Goal: Task Accomplishment & Management: Manage account settings

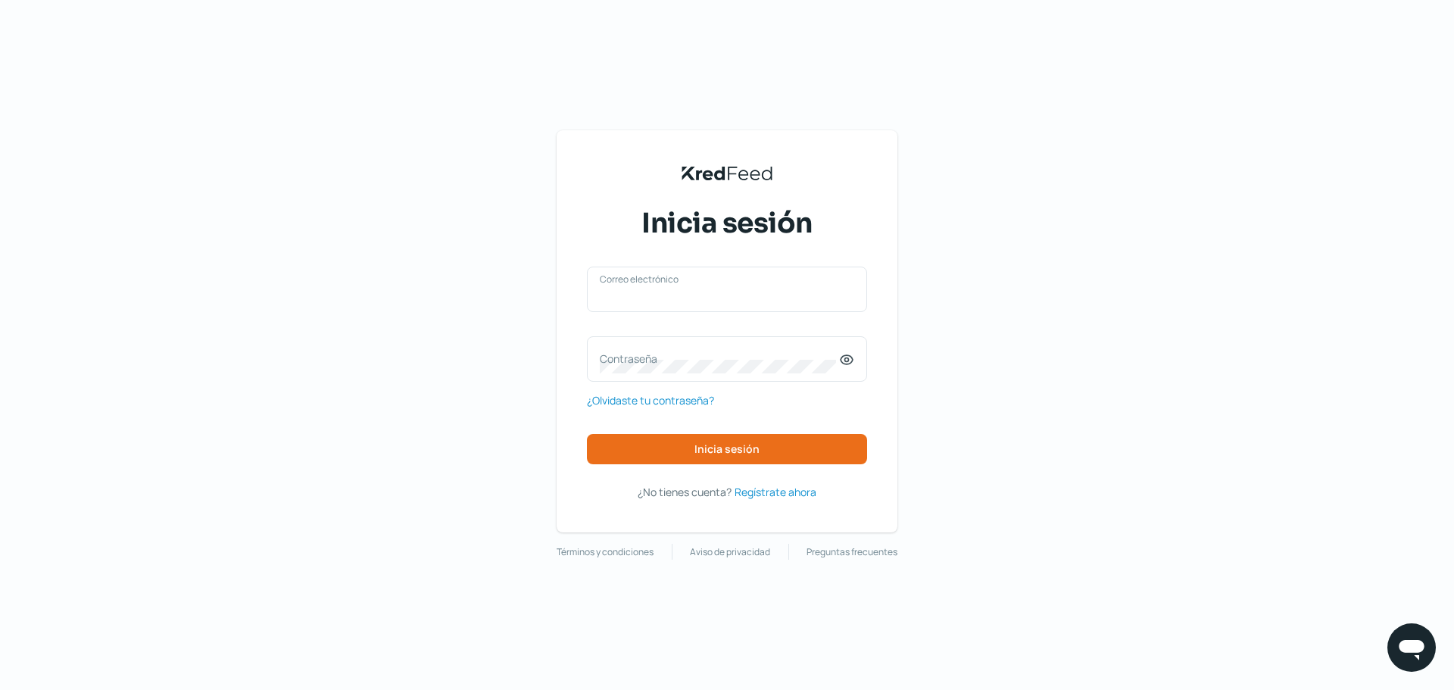
type input "[EMAIL_ADDRESS][PERSON_NAME][DOMAIN_NAME]"
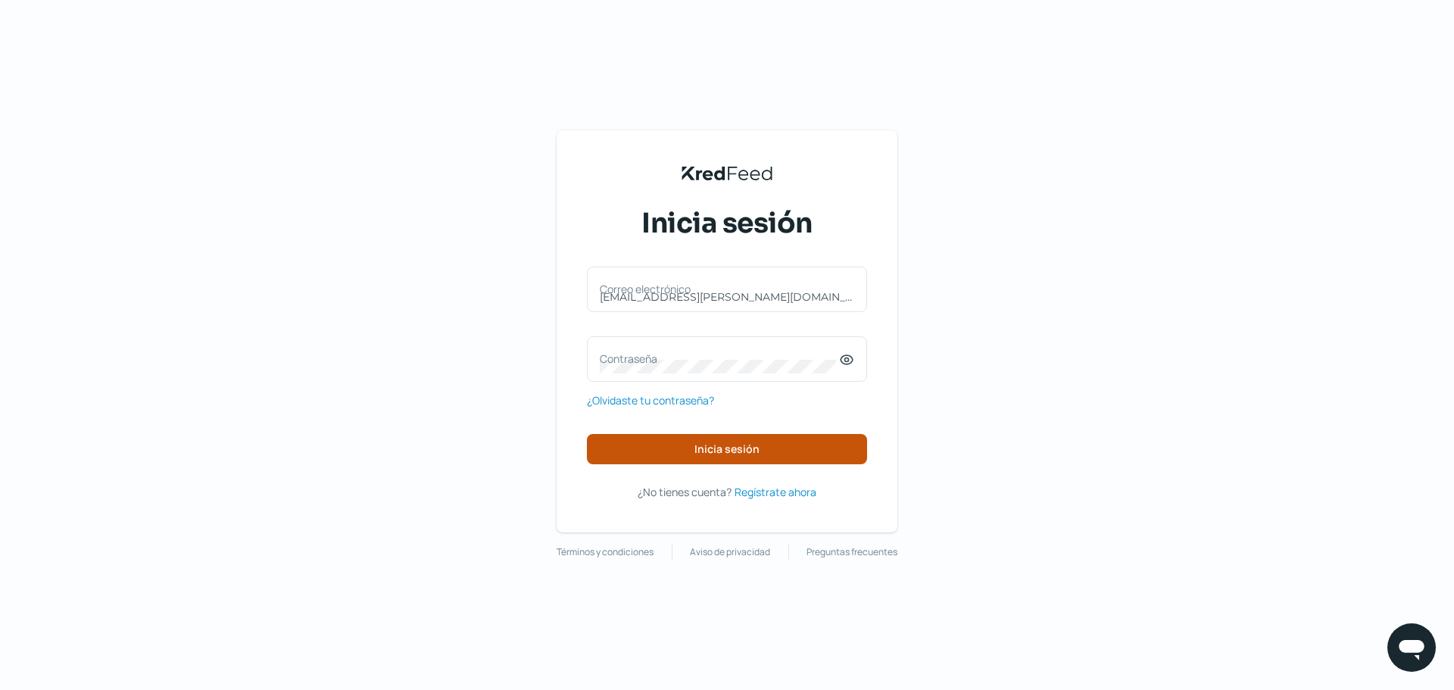
click at [747, 433] on div "[EMAIL_ADDRESS][PERSON_NAME][DOMAIN_NAME] Correo electrónico Contraseña ¿Olvida…" at bounding box center [727, 366] width 280 height 198
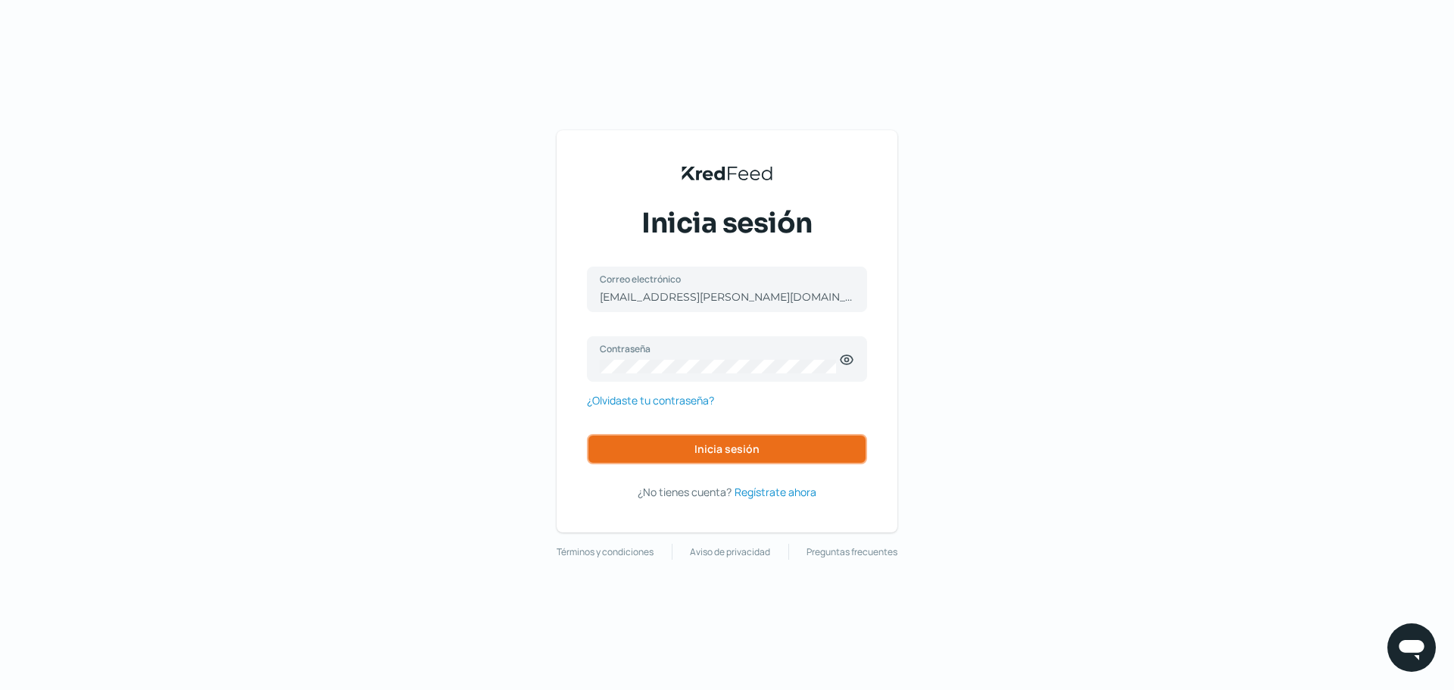
click at [761, 460] on button "Inicia sesión" at bounding box center [727, 449] width 280 height 30
click at [766, 452] on button "Inicia sesión" at bounding box center [727, 449] width 280 height 30
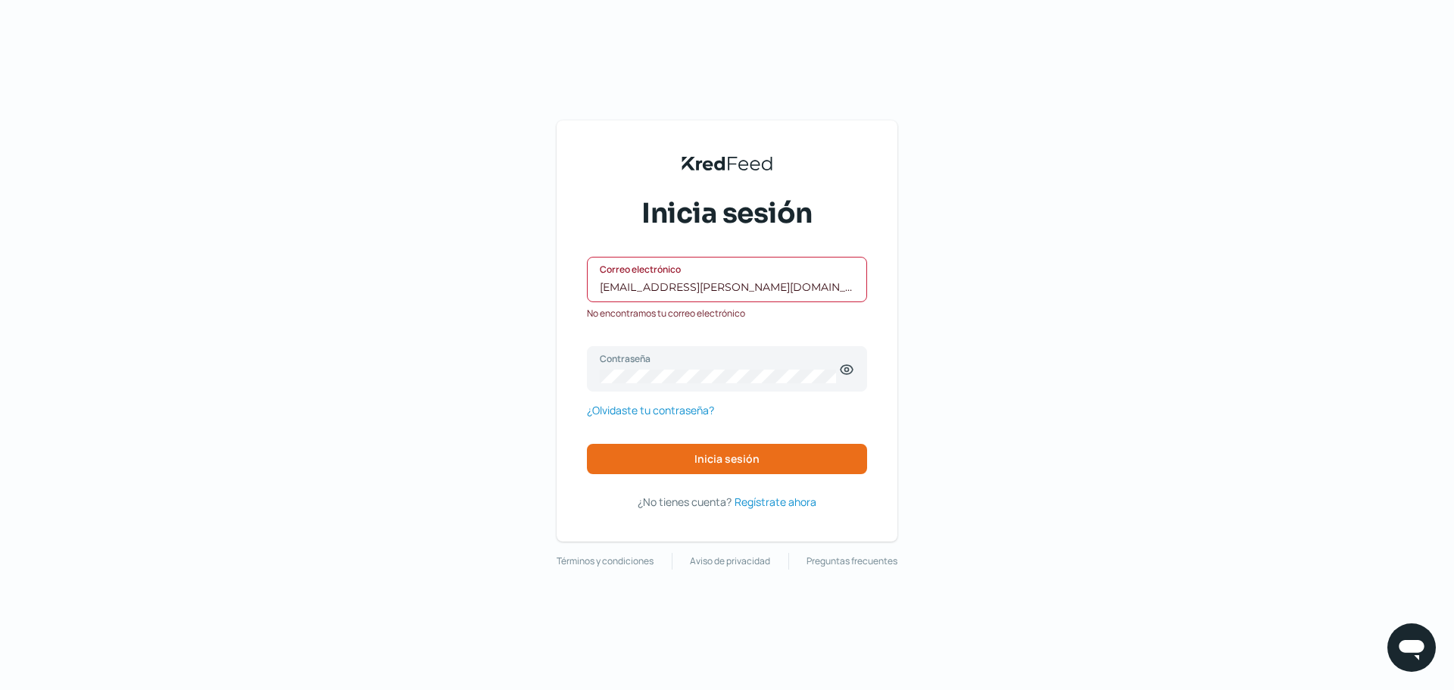
click at [724, 290] on input "[EMAIL_ADDRESS][PERSON_NAME][DOMAIN_NAME]" at bounding box center [727, 287] width 255 height 14
click at [844, 371] on icon at bounding box center [846, 369] width 15 height 15
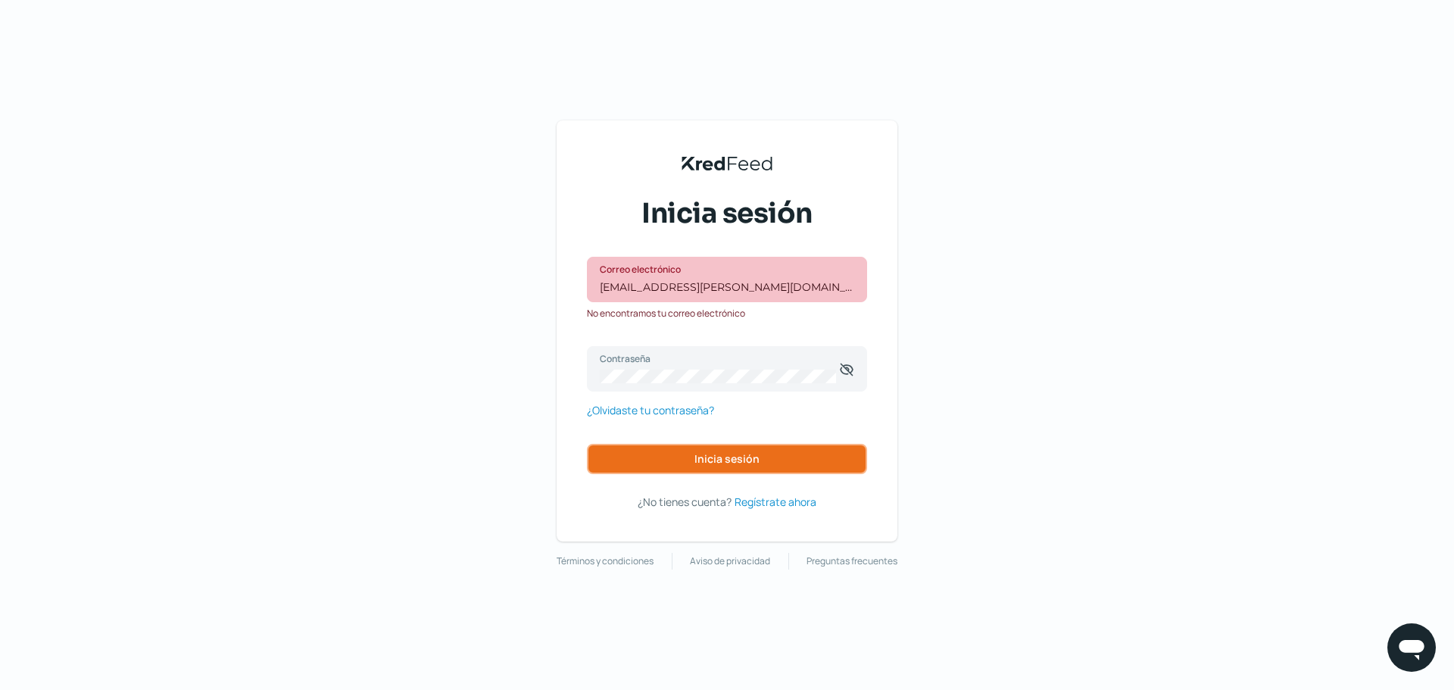
click at [783, 449] on button "Inicia sesión" at bounding box center [727, 459] width 280 height 30
click at [688, 405] on span "¿Olvidaste tu contraseña?" at bounding box center [650, 410] width 127 height 19
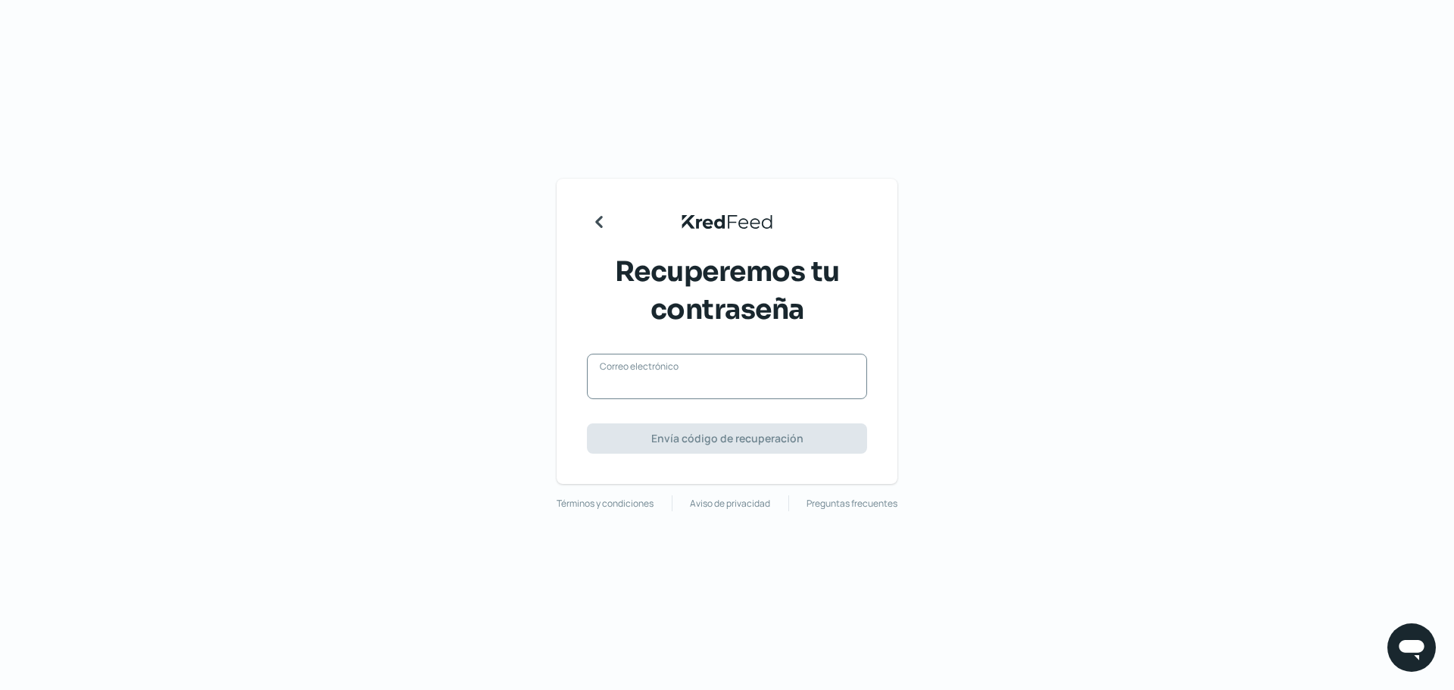
click at [700, 388] on input "Correo electrónico" at bounding box center [727, 384] width 255 height 14
type input "[EMAIL_ADDRESS][PERSON_NAME][DOMAIN_NAME]"
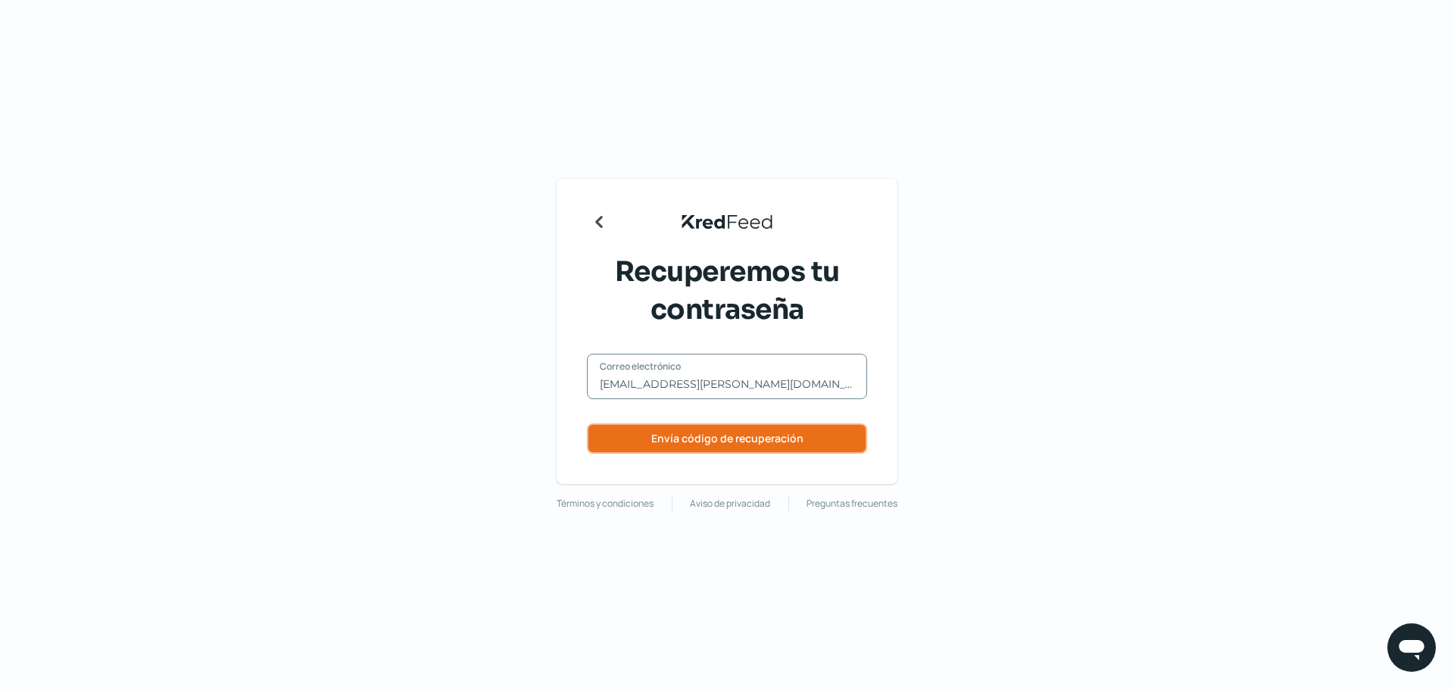
click at [785, 448] on button "Envía código de recuperación" at bounding box center [727, 438] width 280 height 30
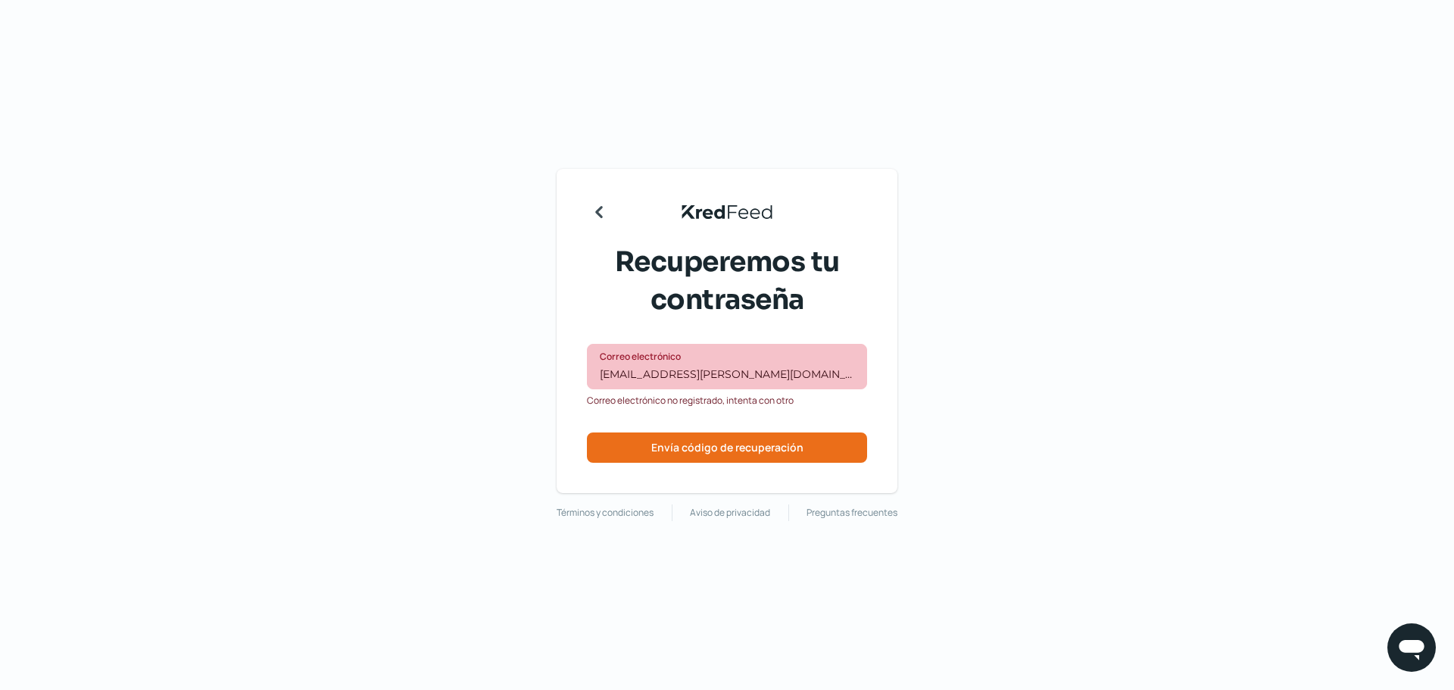
drag, startPoint x: 597, startPoint y: 198, endPoint x: 597, endPoint y: 214, distance: 15.9
click at [597, 200] on div "KredFeed's Black Logo Recuperemos tu contraseña [EMAIL_ADDRESS][PERSON_NAME][DO…" at bounding box center [727, 331] width 341 height 324
click at [597, 224] on div "KredFeed's Black Logo Recuperemos tu contraseña [EMAIL_ADDRESS][PERSON_NAME][DO…" at bounding box center [727, 331] width 341 height 324
click at [614, 220] on div "KredFeed's Black Logo Recuperemos tu contraseña [EMAIL_ADDRESS][PERSON_NAME][DO…" at bounding box center [727, 331] width 341 height 324
click at [604, 211] on icon "Regresar" at bounding box center [599, 212] width 24 height 24
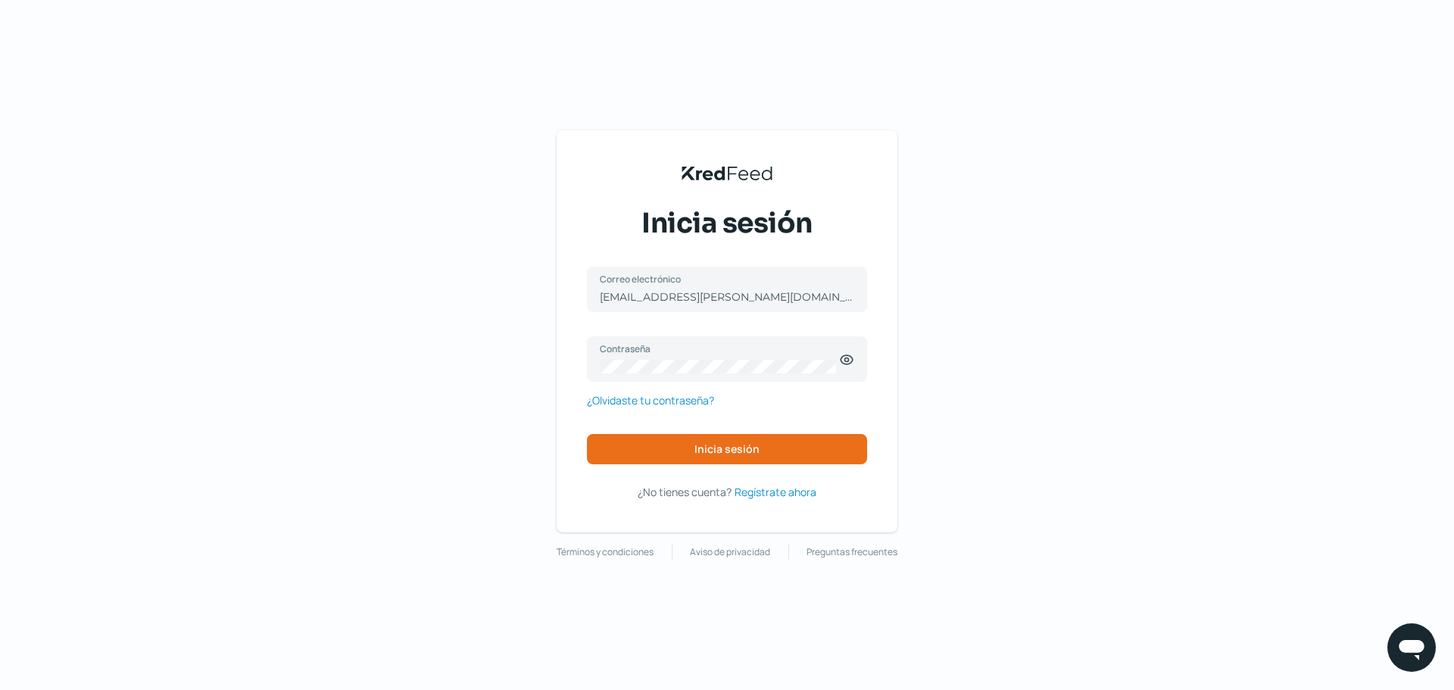
click at [604, 211] on div "Inicia sesión [EMAIL_ADDRESS][PERSON_NAME][DOMAIN_NAME] Correo electrónico Cont…" at bounding box center [727, 354] width 280 height 298
drag, startPoint x: 1353, startPoint y: 214, endPoint x: 1358, endPoint y: 74, distance: 139.5
click at [1353, 213] on div "KredFeed's Black Logo Inicia sesión [EMAIL_ADDRESS][PERSON_NAME][DOMAIN_NAME] C…" at bounding box center [727, 345] width 1454 height 690
